Goal: Transaction & Acquisition: Purchase product/service

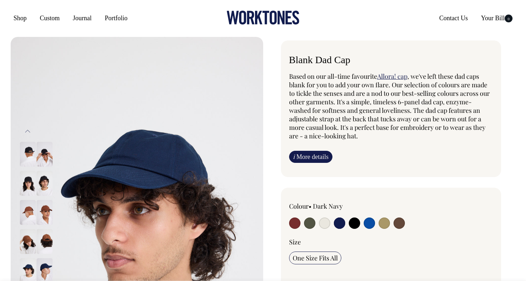
select select "Dark Navy"
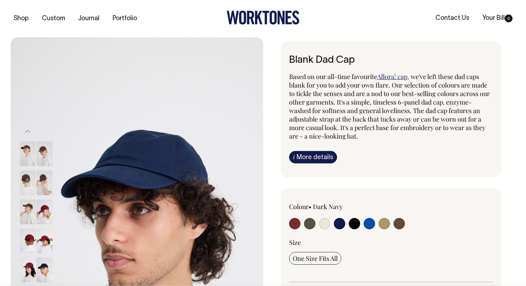
drag, startPoint x: 259, startPoint y: 16, endPoint x: 255, endPoint y: 17, distance: 4.0
click at [259, 16] on icon at bounding box center [258, 17] width 7 height 13
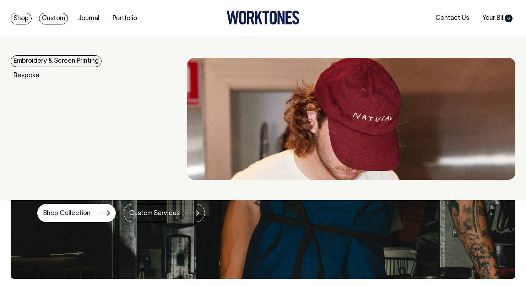
click at [29, 21] on link "Shop" at bounding box center [21, 19] width 21 height 12
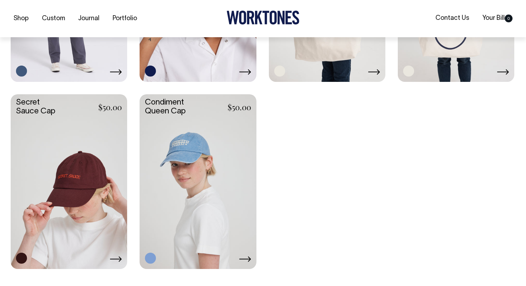
scroll to position [1372, 0]
click at [95, 165] on link at bounding box center [69, 180] width 116 height 173
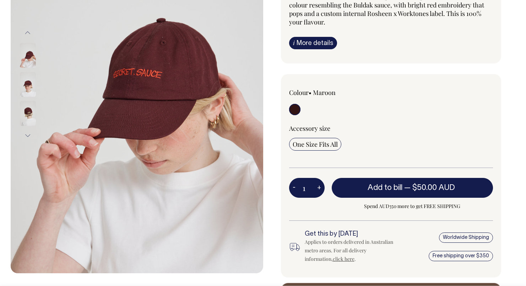
scroll to position [142, 0]
